Goal: Transaction & Acquisition: Purchase product/service

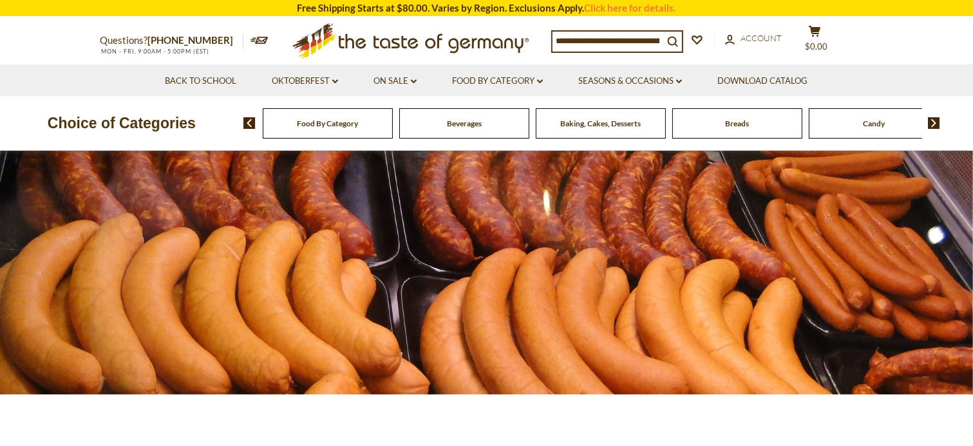
click at [313, 136] on div "Food By Category" at bounding box center [328, 123] width 130 height 30
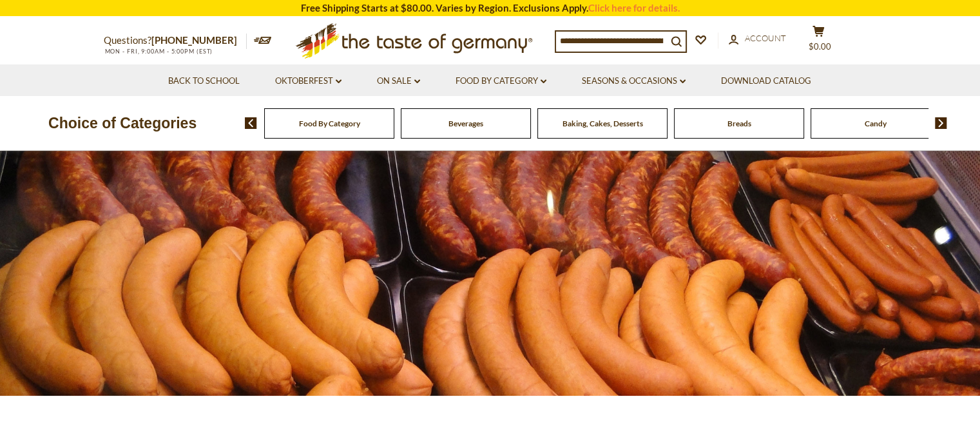
click at [341, 120] on span "Food By Category" at bounding box center [329, 124] width 61 height 10
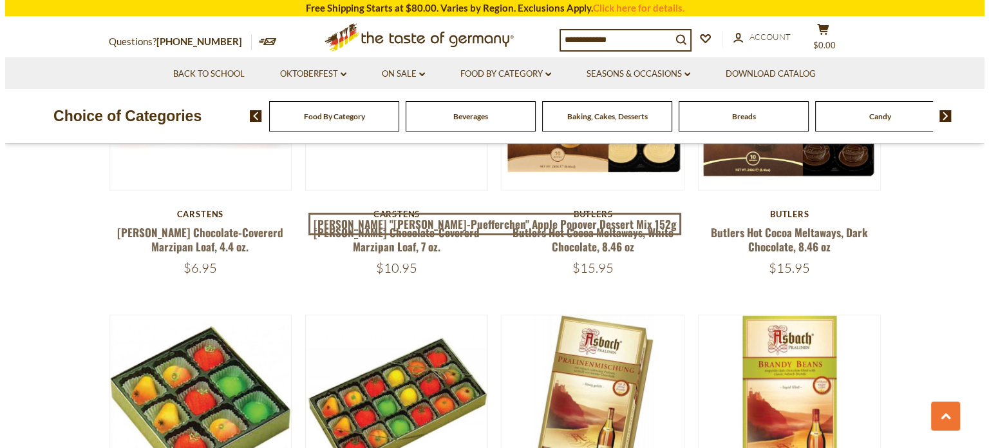
scroll to position [1888, 0]
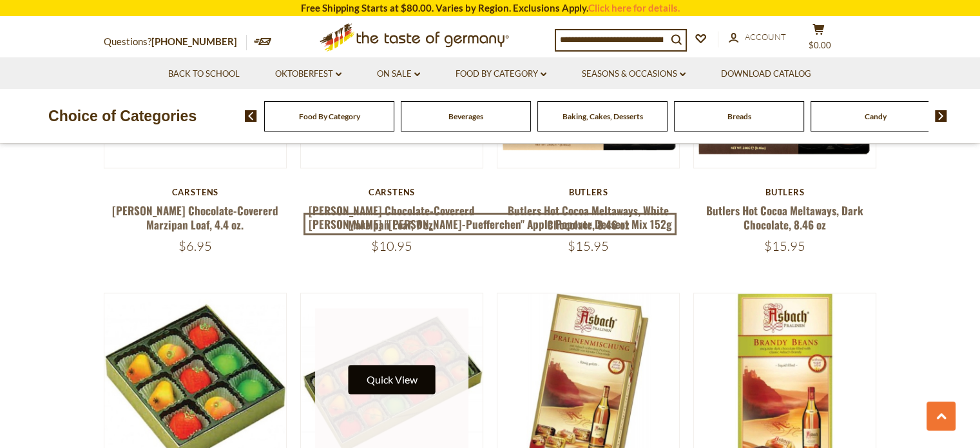
click at [402, 365] on button "Quick View" at bounding box center [391, 379] width 87 height 29
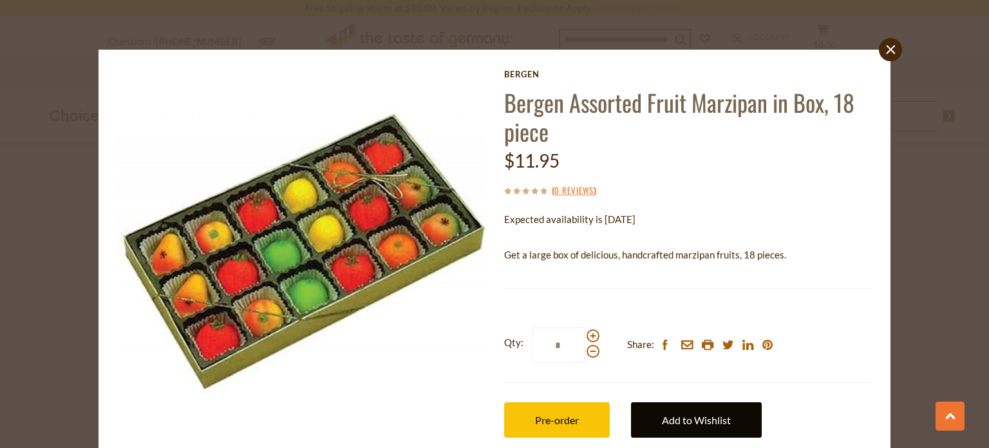
click at [713, 423] on link "Add to Wishlist" at bounding box center [696, 419] width 131 height 35
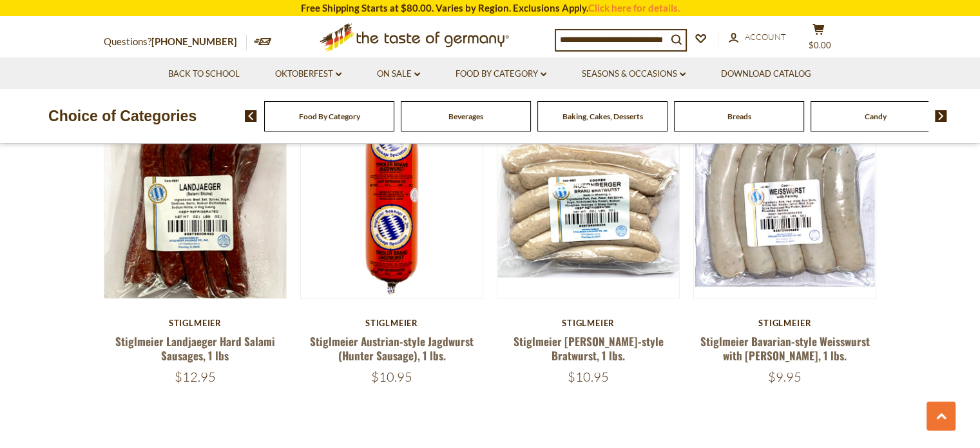
scroll to position [2983, 0]
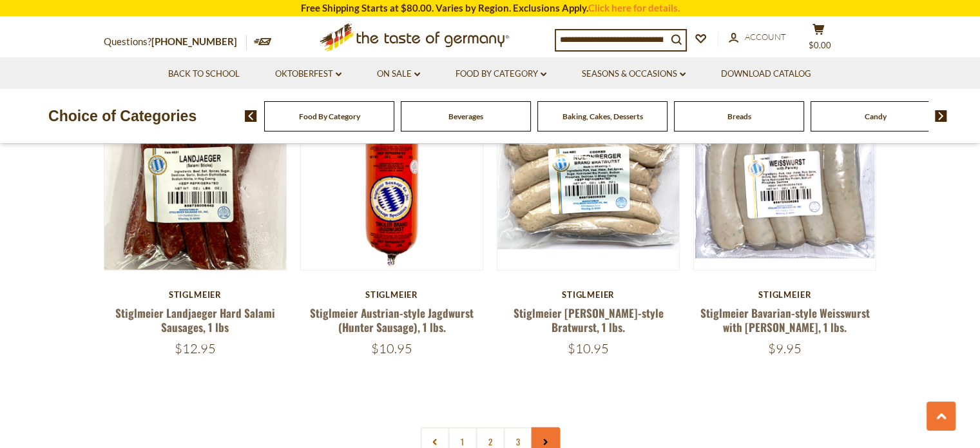
click at [546, 427] on link at bounding box center [545, 441] width 29 height 29
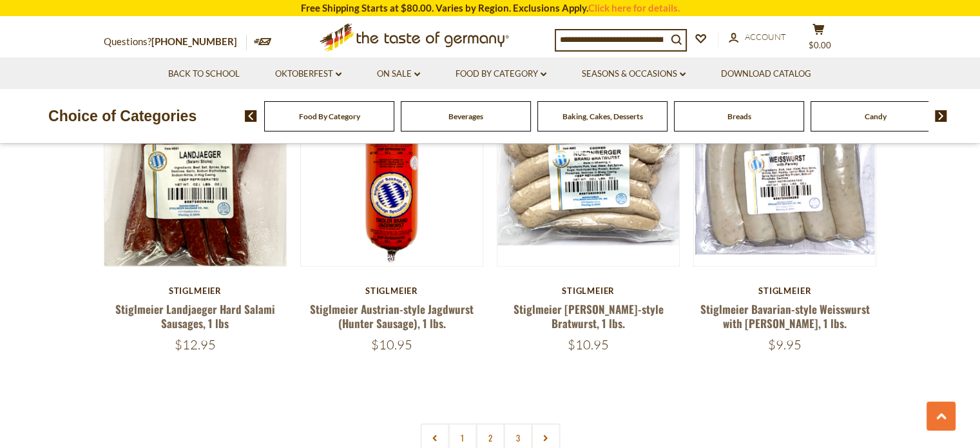
scroll to position [2992, 0]
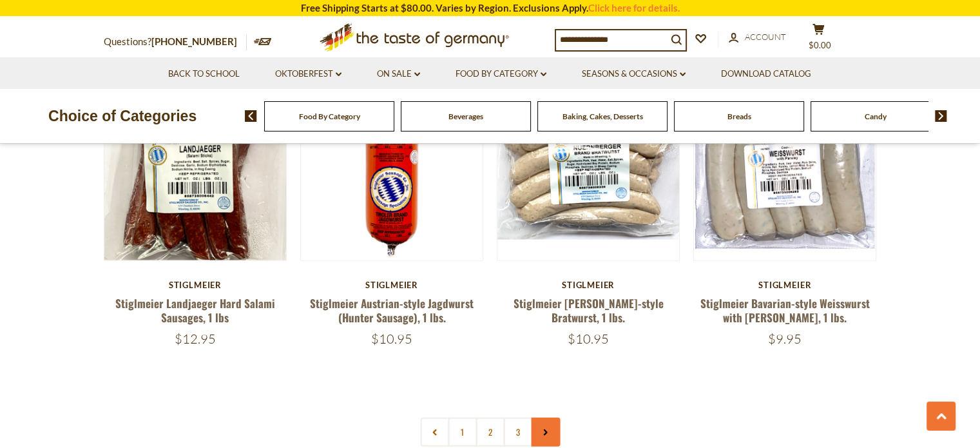
click at [546, 429] on use at bounding box center [546, 432] width 4 height 6
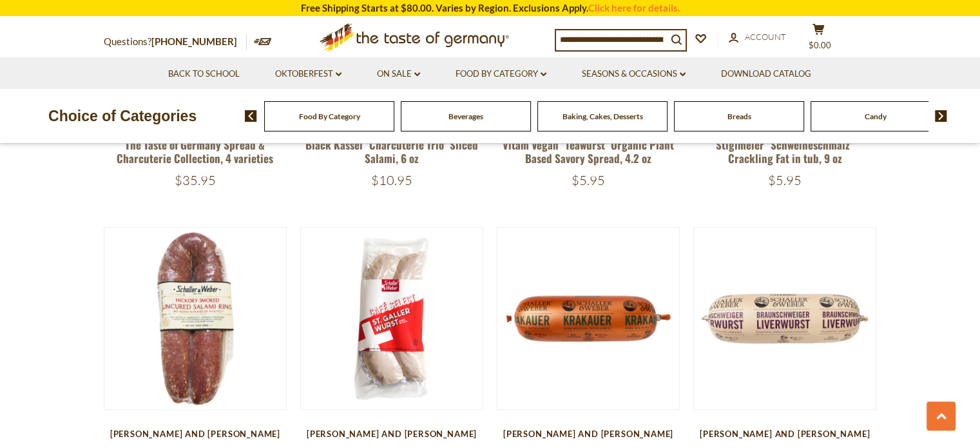
scroll to position [680, 0]
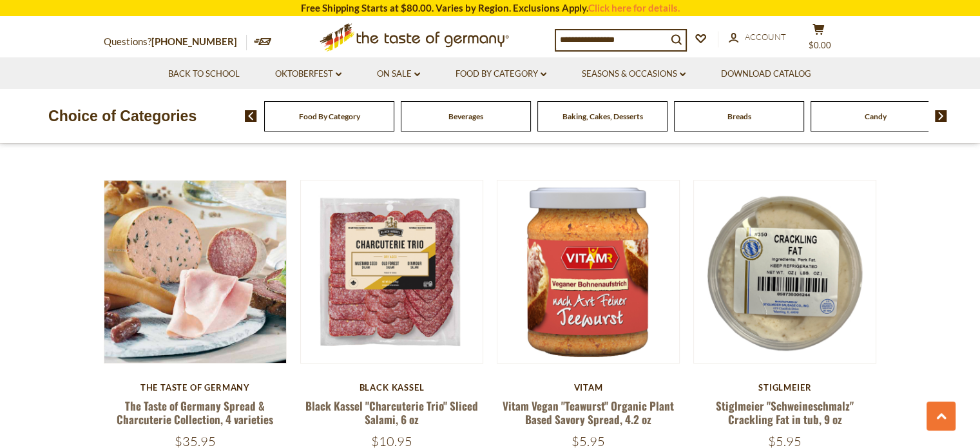
click at [620, 43] on input at bounding box center [611, 39] width 111 height 18
type input "*****"
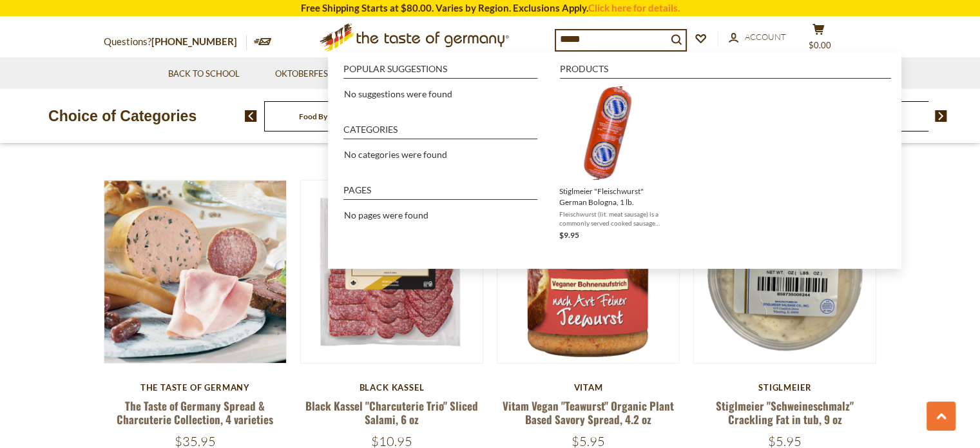
scroll to position [2983, 0]
